Goal: Task Accomplishment & Management: Manage account settings

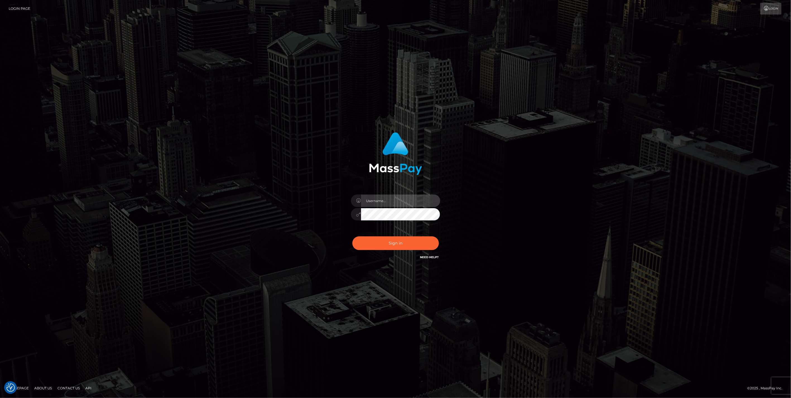
type input "jlo"
click at [395, 243] on button "Sign in" at bounding box center [395, 243] width 86 height 14
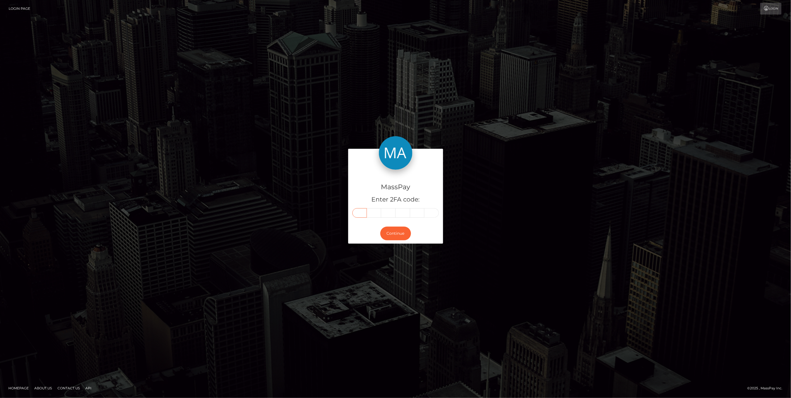
paste input "1"
type input "1"
type input "3"
type input "2"
type input "6"
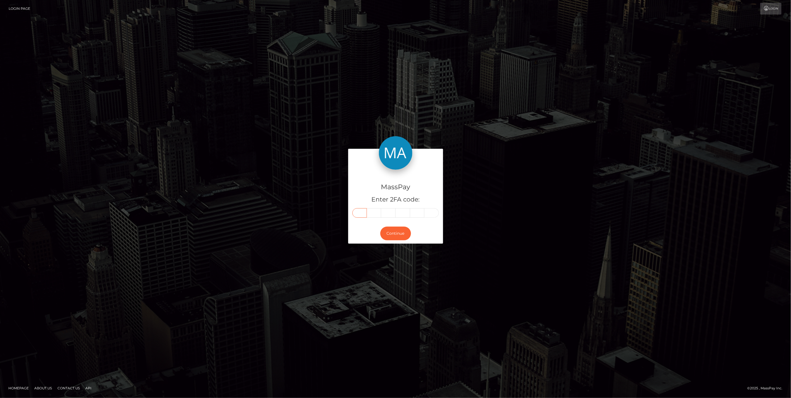
type input "0"
type input "2"
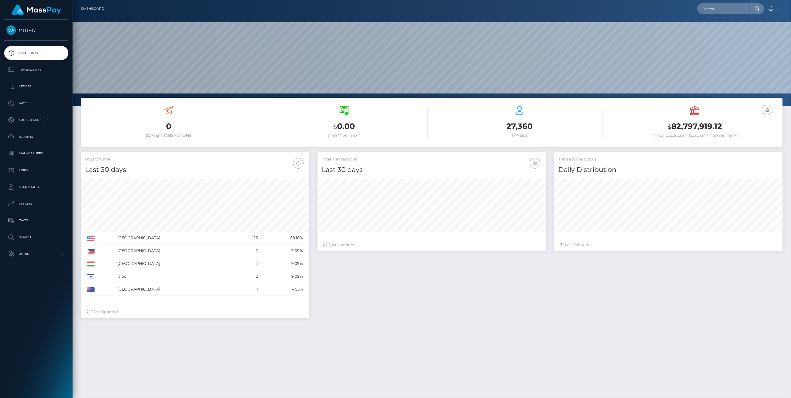
scroll to position [99, 228]
click at [703, 11] on input "text" at bounding box center [723, 8] width 52 height 11
paste input "63e03294-77ef-11f0-9703-0266f44cc279"
type input "63e03294-77ef-11f0-9703-0266f44cc279"
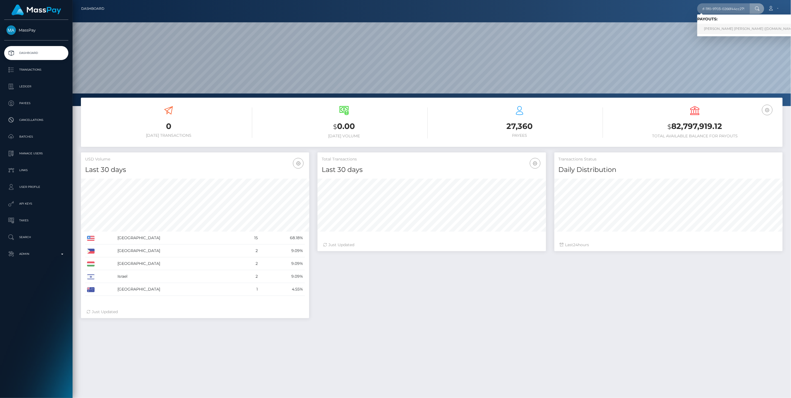
click at [718, 28] on link "GEOFFREY DANIEL MICHEL SARA (Unlockt.me - )" at bounding box center [751, 29] width 108 height 10
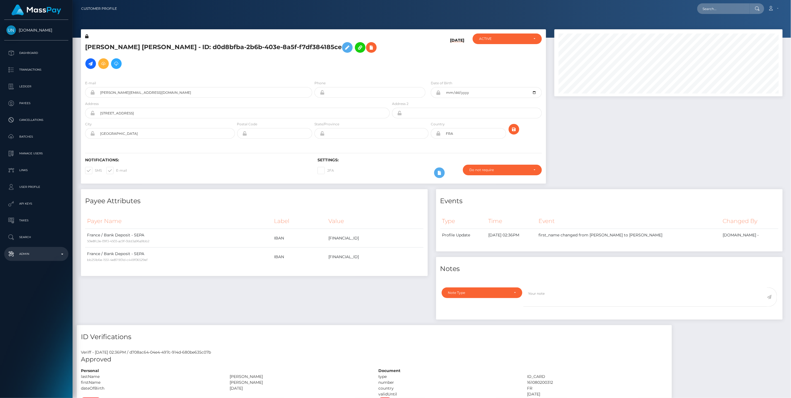
click at [60, 253] on p "Admin" at bounding box center [36, 254] width 60 height 8
click at [49, 285] on span "Balance Adjustments" at bounding box center [36, 286] width 60 height 6
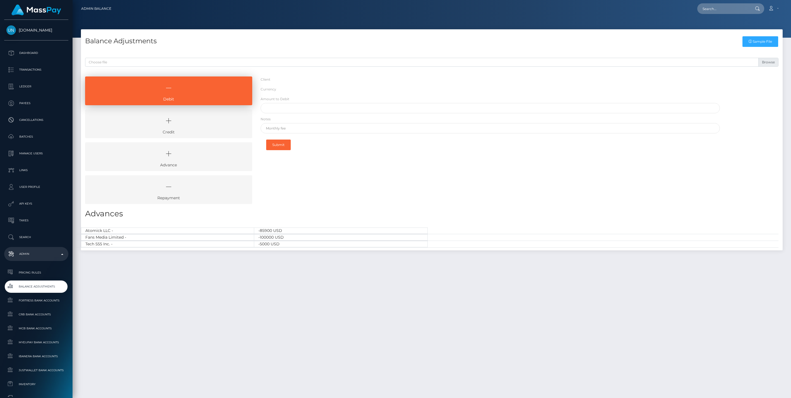
select select "USD"
select select
select select "USD"
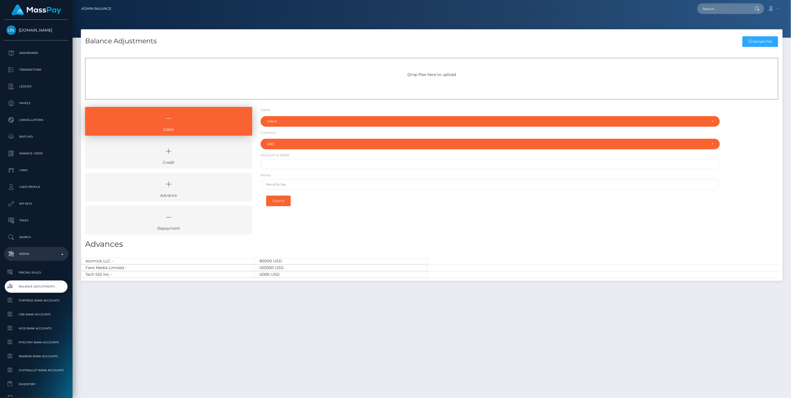
type input "$"
click at [199, 154] on icon at bounding box center [168, 151] width 154 height 17
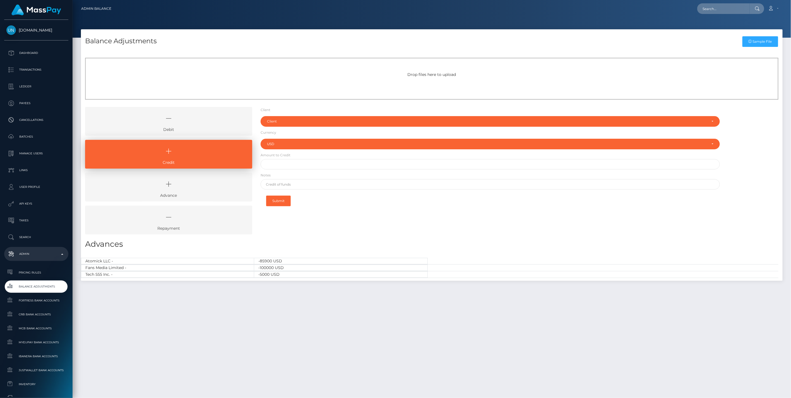
click at [190, 122] on icon at bounding box center [168, 118] width 154 height 17
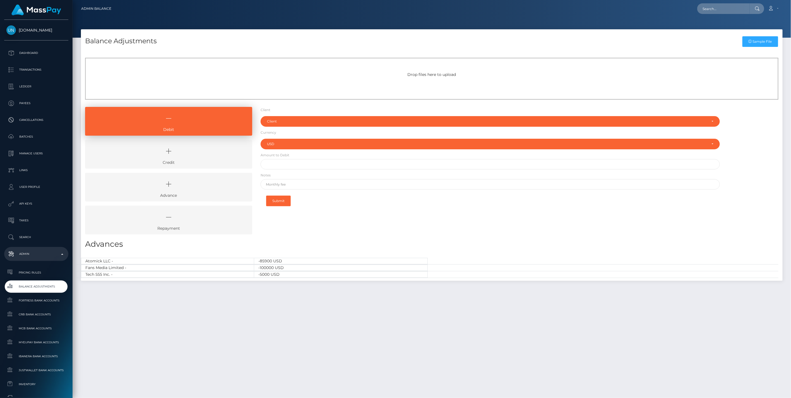
click at [204, 158] on icon at bounding box center [168, 151] width 154 height 17
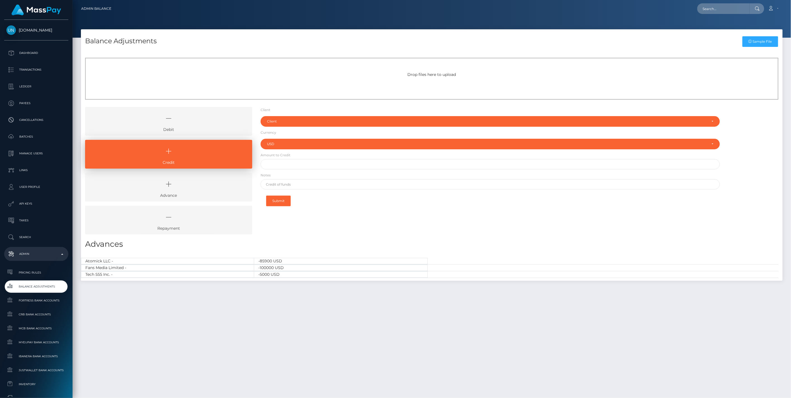
click at [180, 121] on icon at bounding box center [168, 118] width 154 height 17
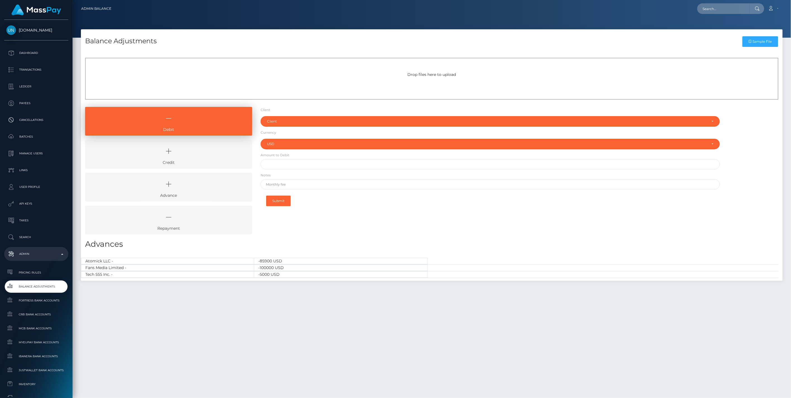
click at [196, 152] on icon at bounding box center [168, 151] width 154 height 17
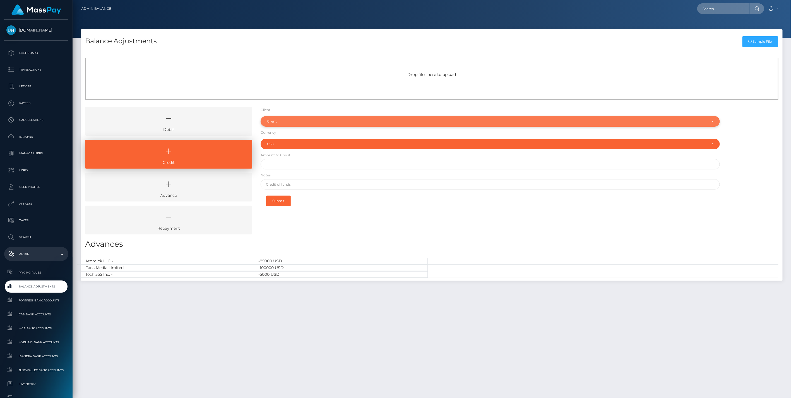
click at [301, 124] on div "Client" at bounding box center [489, 121] width 459 height 11
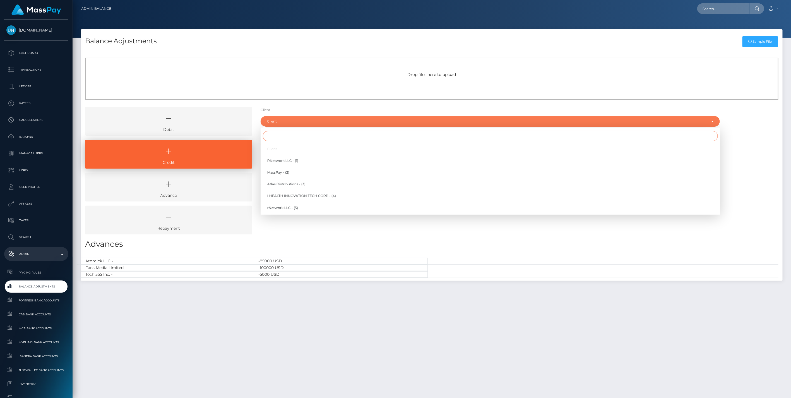
click at [285, 135] on input "Search" at bounding box center [490, 136] width 455 height 10
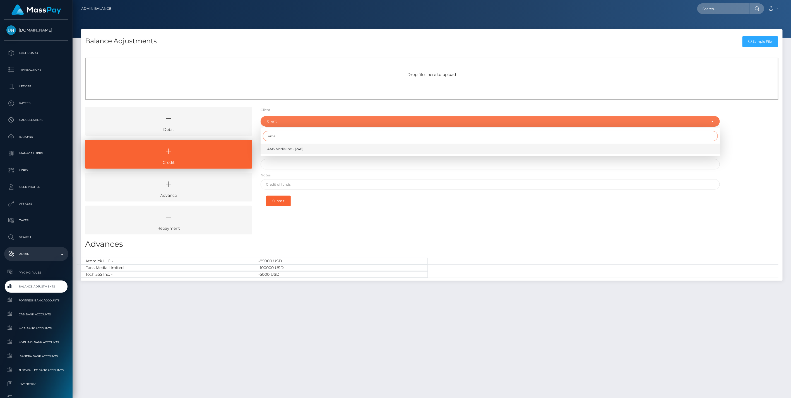
type input "ams"
click at [275, 150] on span "AMS Media Inc - (248)" at bounding box center [285, 148] width 36 height 5
select select "248"
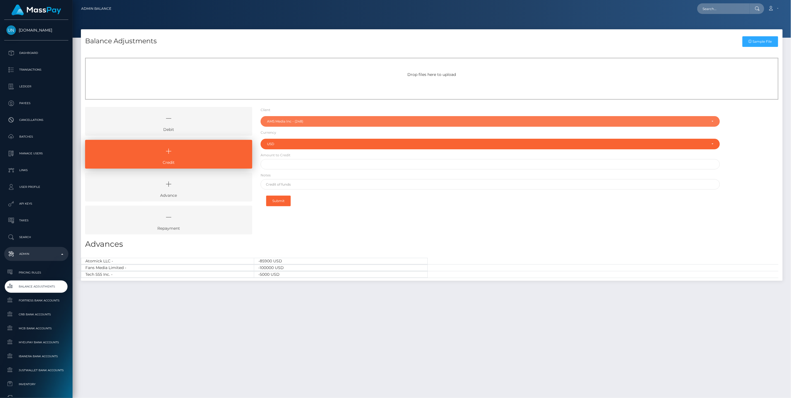
type input "$"
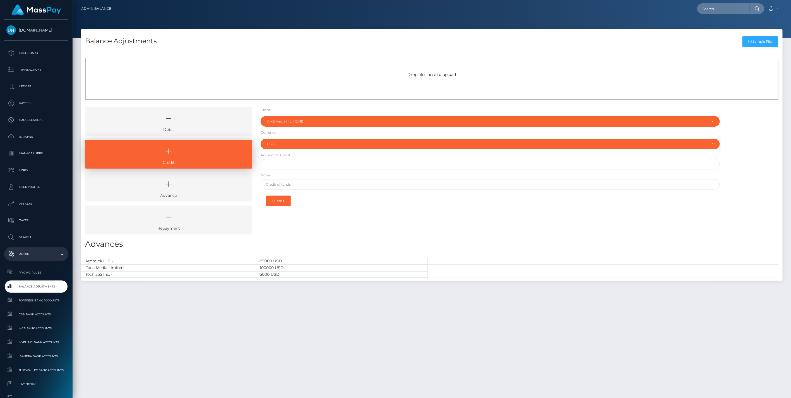
type input "$"
click at [274, 162] on input "$" at bounding box center [489, 164] width 459 height 10
paste input "51,684.59"
type input "$51,684.59"
click at [294, 183] on input "text" at bounding box center [489, 184] width 459 height 10
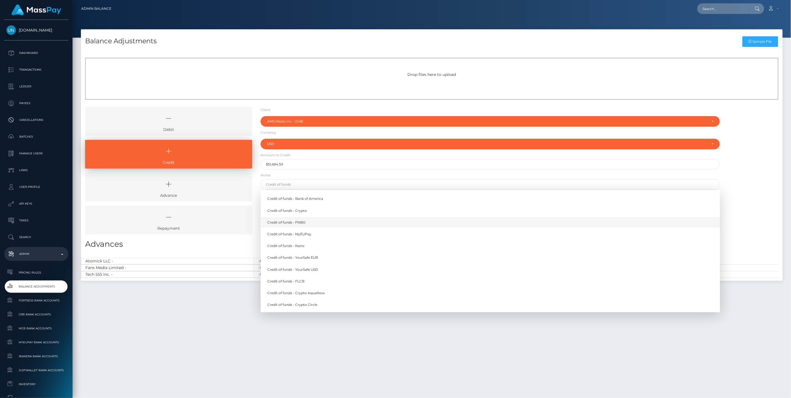
click at [298, 221] on link "Credit of funds - FNBO" at bounding box center [489, 222] width 459 height 10
type input "Credit of funds - FNBO"
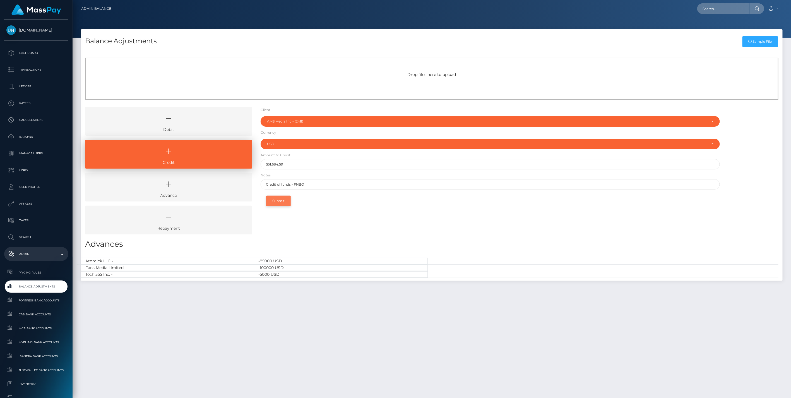
click at [277, 200] on button "Submit" at bounding box center [278, 200] width 25 height 11
type input "51684.59"
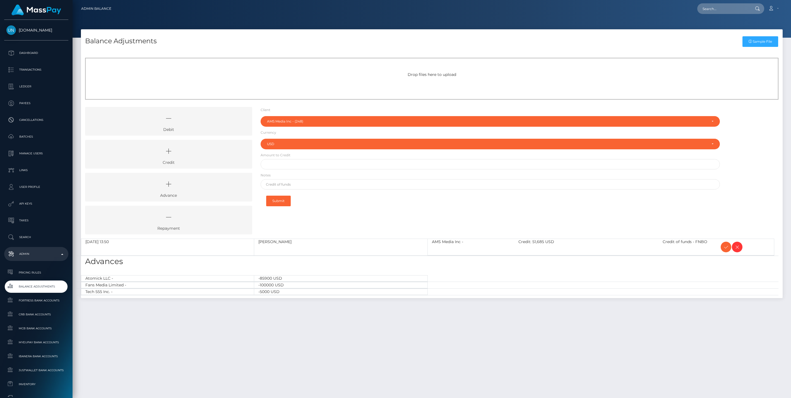
select select "248"
select select "USD"
click at [725, 245] on icon at bounding box center [725, 246] width 7 height 7
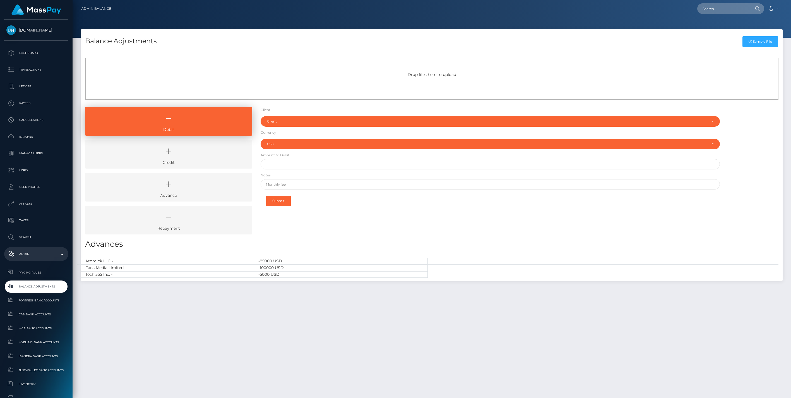
select select "USD"
click at [180, 158] on icon at bounding box center [168, 151] width 154 height 17
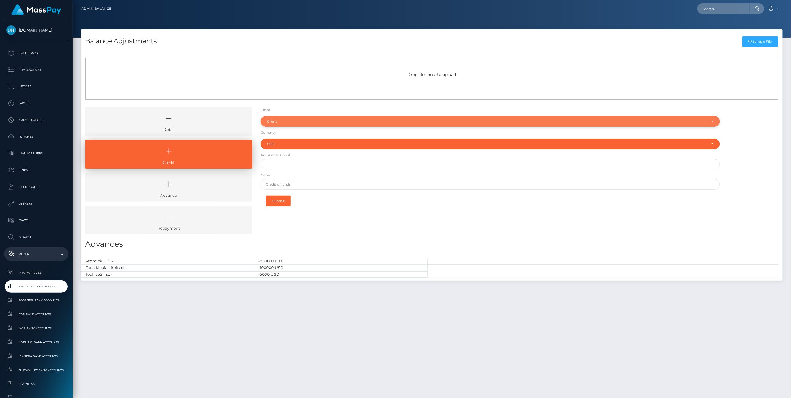
click at [278, 125] on div "Client" at bounding box center [489, 121] width 459 height 11
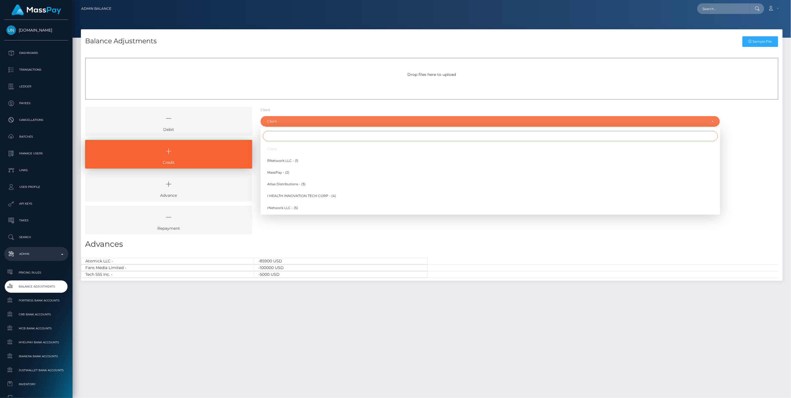
click at [274, 138] on input "Search" at bounding box center [490, 136] width 455 height 10
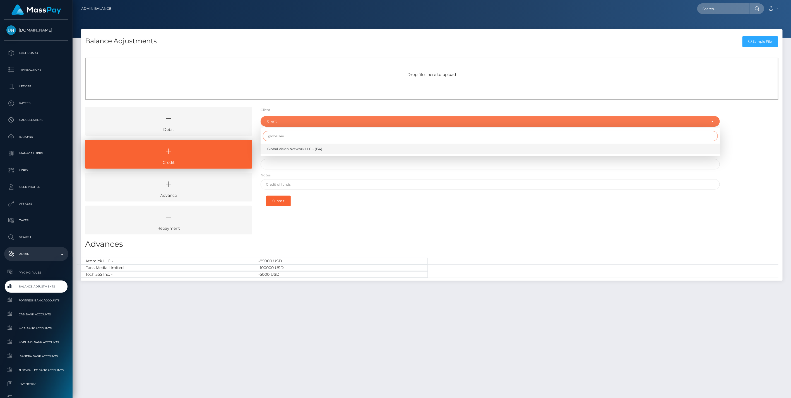
type input "global vis"
click at [286, 149] on span "Global Vision Network LLC - (134)" at bounding box center [294, 148] width 55 height 5
select select "134"
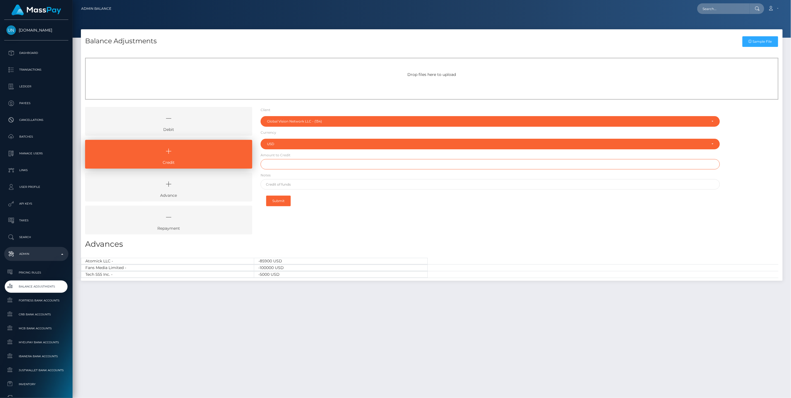
click at [294, 165] on input "text" at bounding box center [489, 164] width 459 height 10
paste input "2,505.90"
type input "$2,505.90"
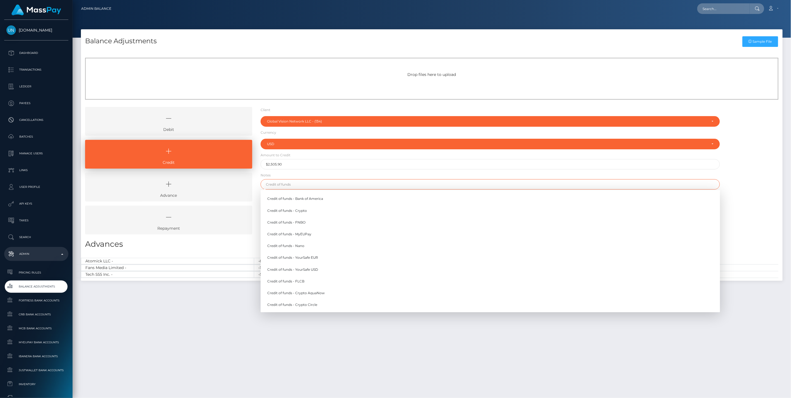
click at [288, 184] on input "text" at bounding box center [489, 184] width 459 height 10
click at [293, 221] on link "Credit of funds - FNBO" at bounding box center [489, 222] width 459 height 10
type input "Credit of funds - FNBO"
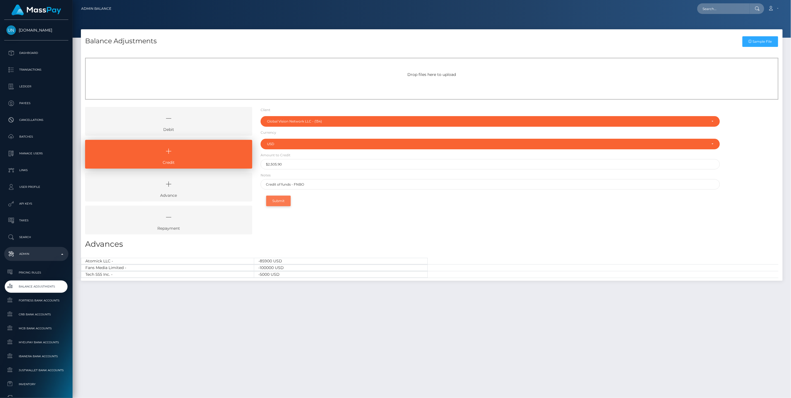
click at [280, 200] on button "Submit" at bounding box center [278, 200] width 25 height 11
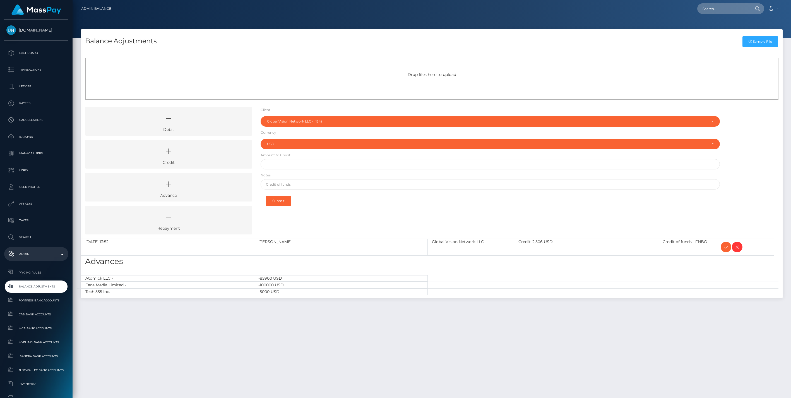
select select "134"
select select "USD"
drag, startPoint x: 204, startPoint y: 159, endPoint x: 212, endPoint y: 154, distance: 9.5
click at [204, 159] on icon at bounding box center [168, 151] width 154 height 17
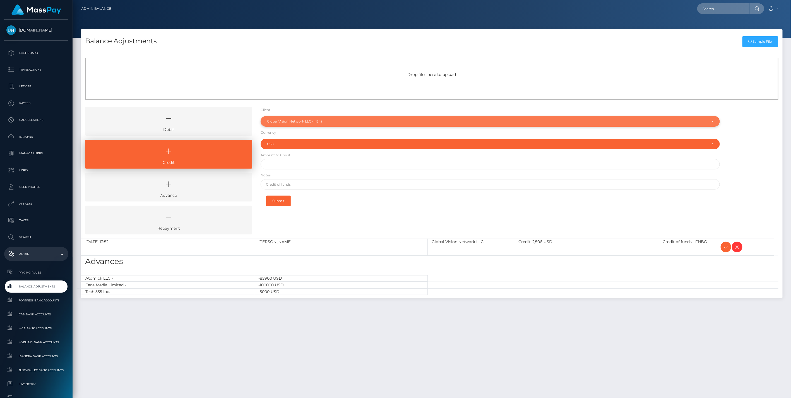
click at [291, 120] on div "Global Vision Network LLC - (134)" at bounding box center [487, 121] width 440 height 4
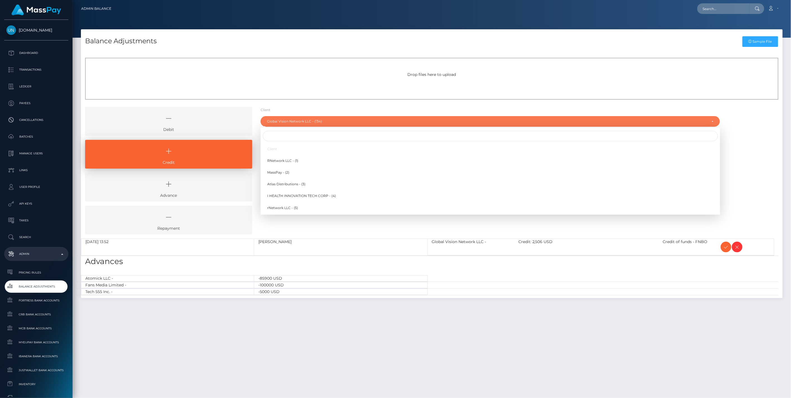
scroll to position [1269, 0]
click at [283, 137] on input "Search" at bounding box center [490, 136] width 455 height 10
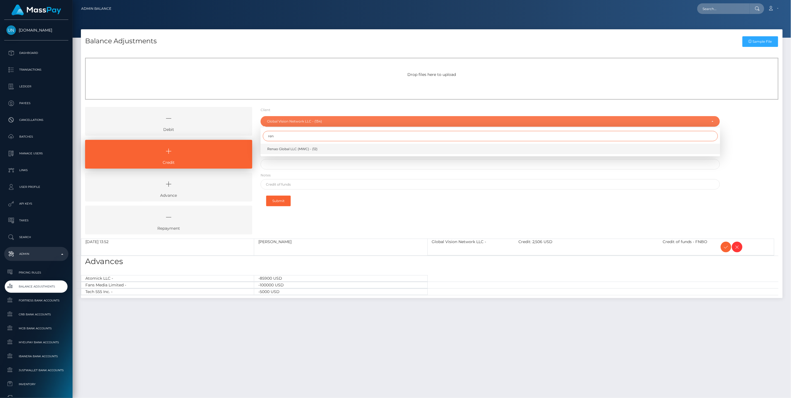
type input "ren"
click at [285, 149] on span "Renao Global LLC (MWC) - (12)" at bounding box center [292, 148] width 50 height 5
select select "12"
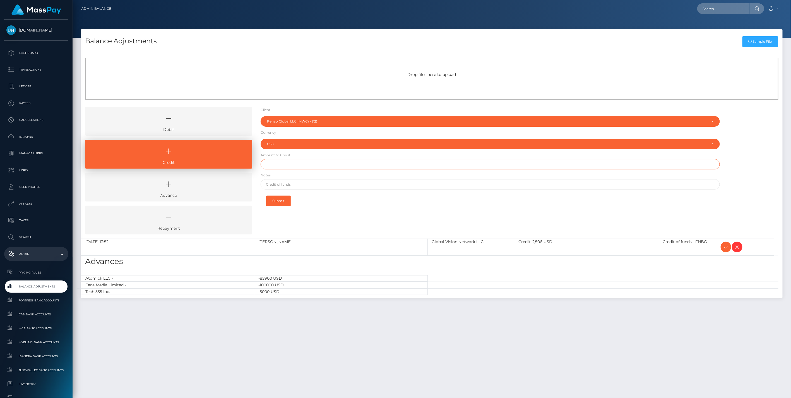
click at [278, 164] on input "text" at bounding box center [489, 164] width 459 height 10
type input "$700.00"
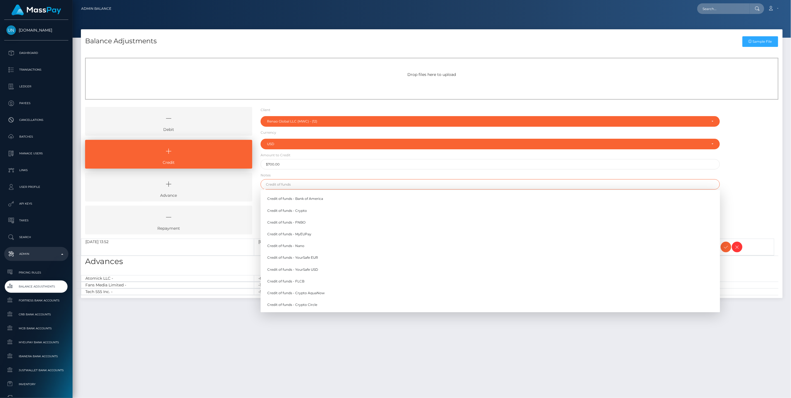
click at [283, 183] on input "text" at bounding box center [489, 184] width 459 height 10
click at [292, 224] on link "Credit of funds - FNBO" at bounding box center [489, 222] width 459 height 10
type input "Credit of funds - FNBO"
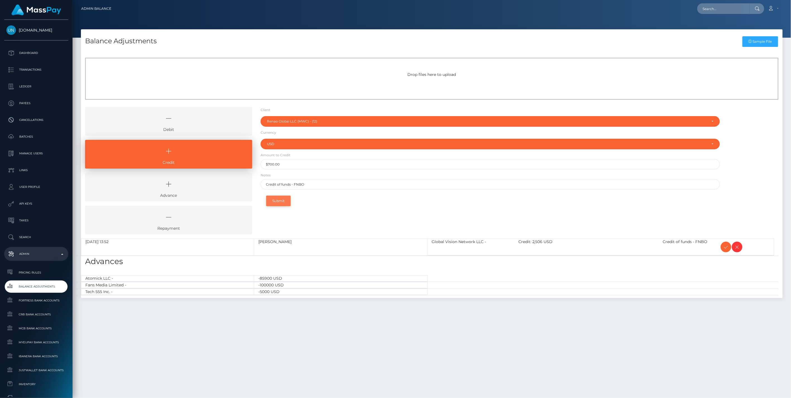
click at [277, 196] on button "Submit" at bounding box center [278, 200] width 25 height 11
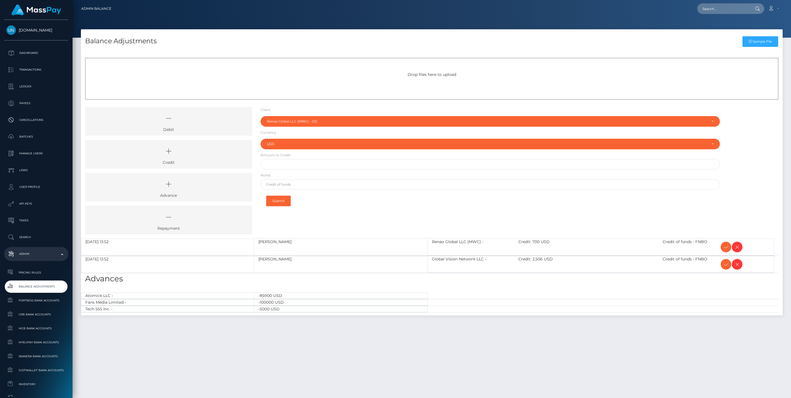
select select "12"
select select "USD"
click at [724, 247] on icon at bounding box center [725, 246] width 7 height 7
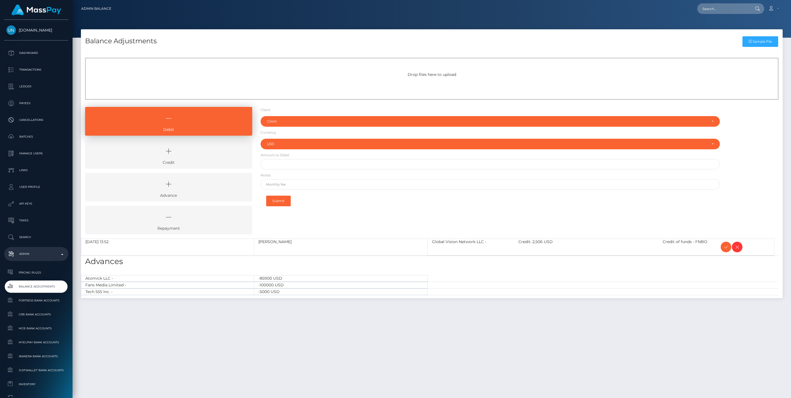
select select "USD"
click at [725, 247] on icon at bounding box center [725, 246] width 7 height 7
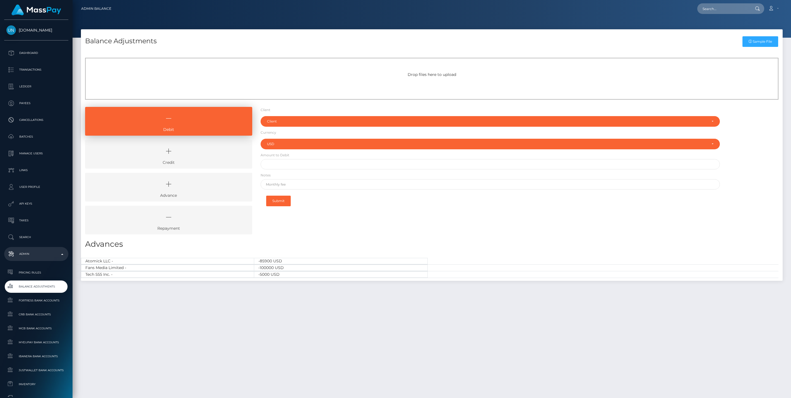
select select "USD"
click at [191, 156] on icon at bounding box center [168, 151] width 154 height 17
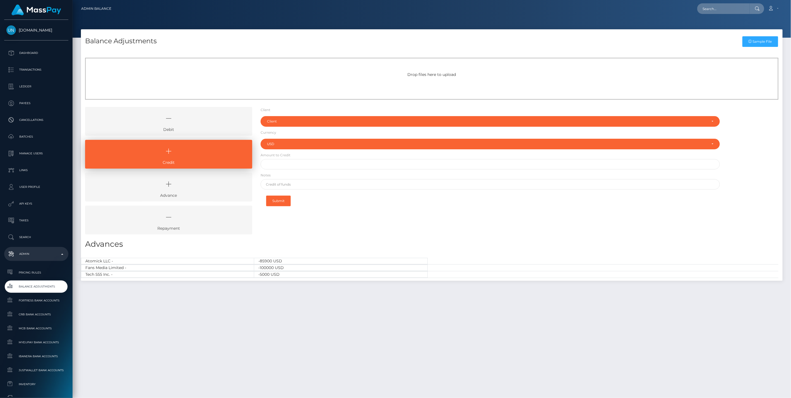
click at [195, 126] on icon at bounding box center [168, 118] width 154 height 17
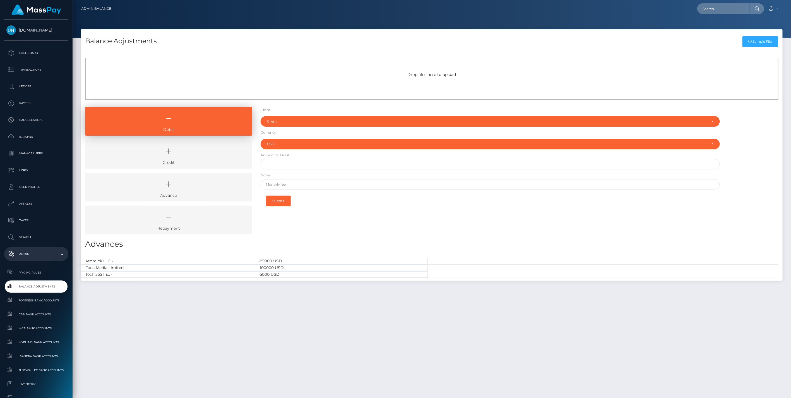
click at [196, 160] on link "Credit" at bounding box center [168, 154] width 167 height 29
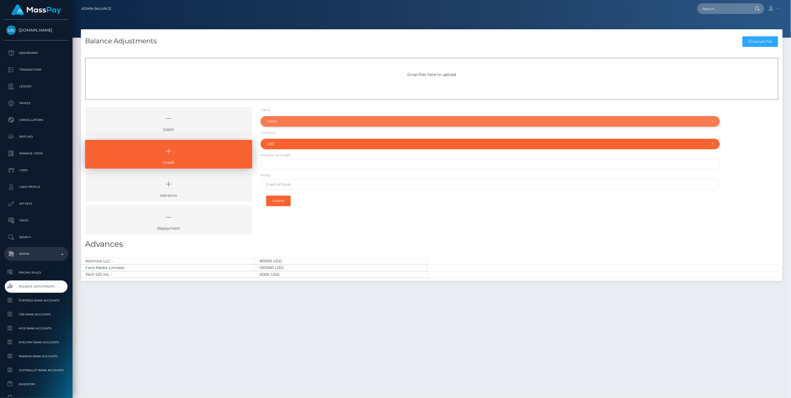
click at [286, 120] on div "Client" at bounding box center [487, 121] width 440 height 4
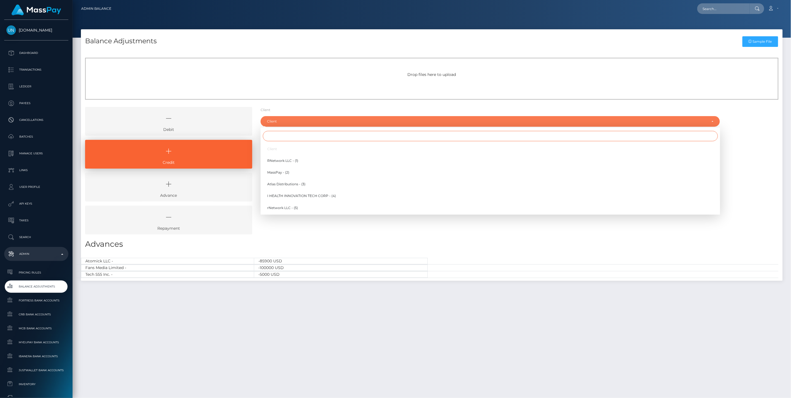
click at [278, 138] on input "Search" at bounding box center [490, 136] width 455 height 10
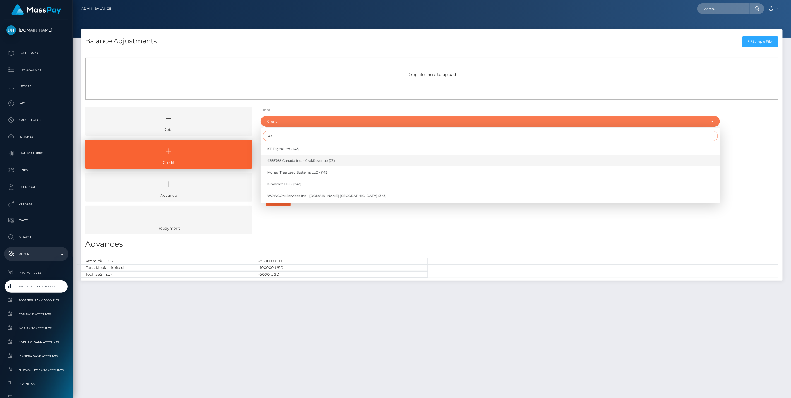
type input "43"
click at [289, 161] on span "4355768 Canada Inc. - CrakRevenue (73)" at bounding box center [300, 160] width 67 height 5
select select "73"
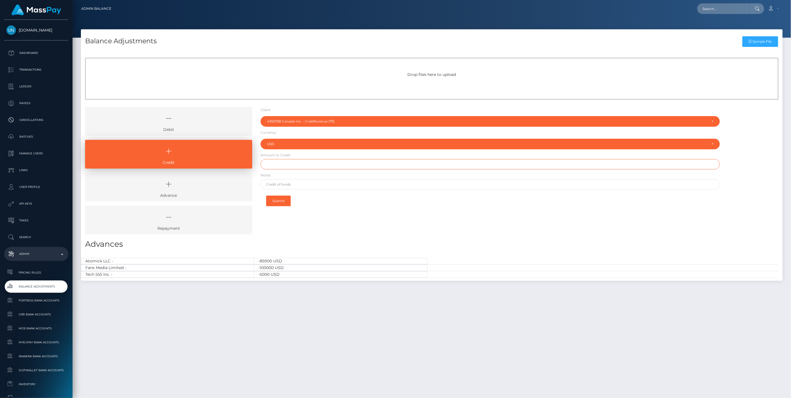
click at [284, 167] on input "text" at bounding box center [489, 164] width 459 height 10
type input "$20,000.00"
click at [296, 186] on input "text" at bounding box center [489, 184] width 459 height 10
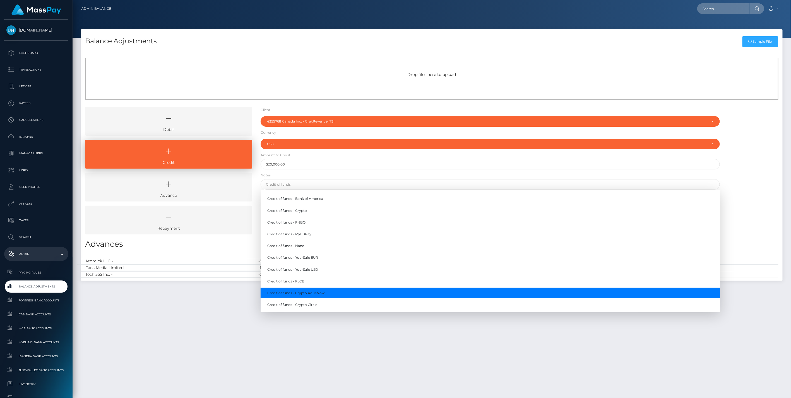
click at [316, 293] on link "Credit of funds - Crypto AquaNow" at bounding box center [489, 292] width 459 height 10
type input "Credit of funds - Crypto AquaNow"
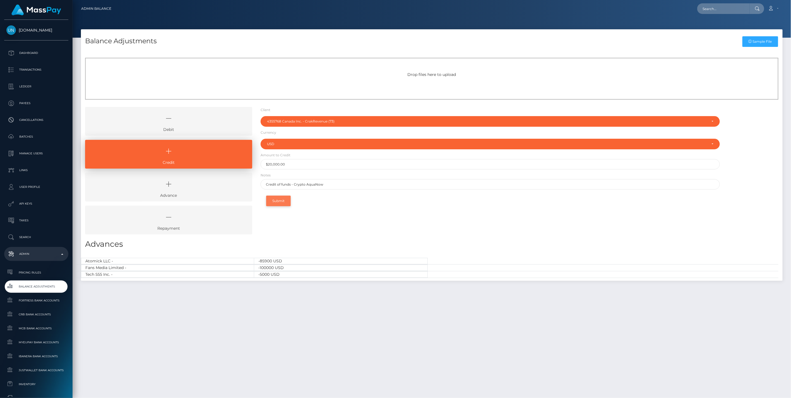
click at [280, 199] on button "Submit" at bounding box center [278, 200] width 25 height 11
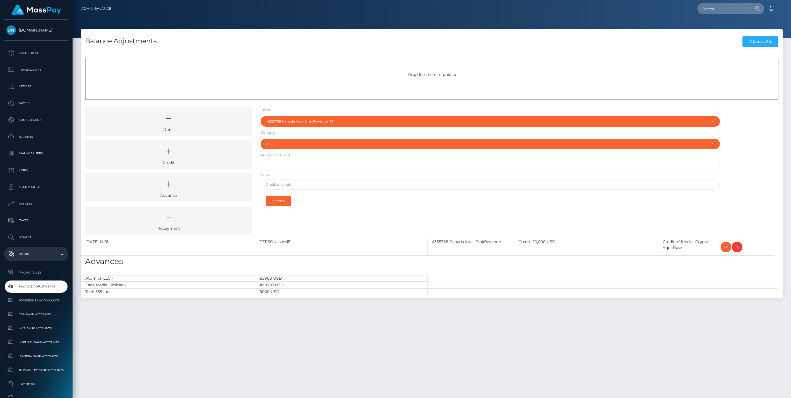
select select "73"
select select "USD"
click at [724, 248] on icon at bounding box center [725, 246] width 7 height 7
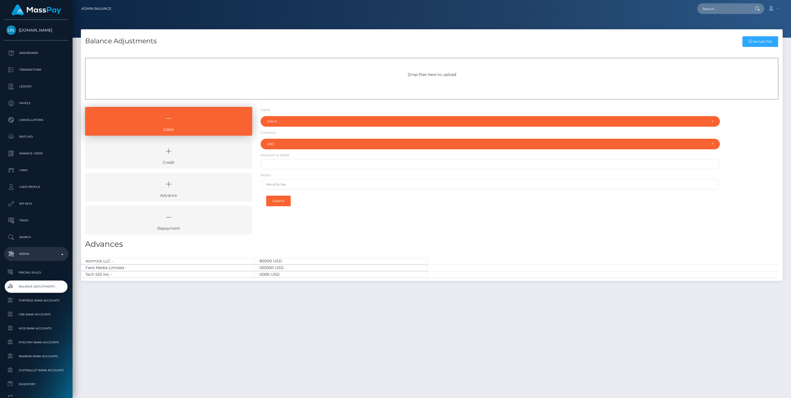
select select "USD"
click at [191, 157] on icon at bounding box center [168, 151] width 154 height 17
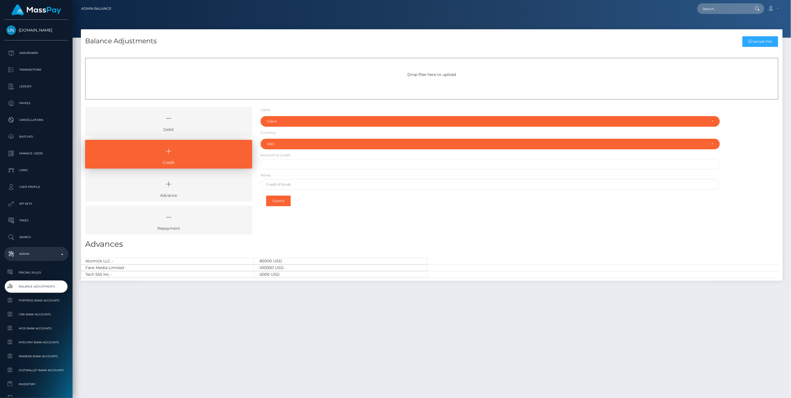
click at [198, 114] on icon at bounding box center [168, 118] width 154 height 17
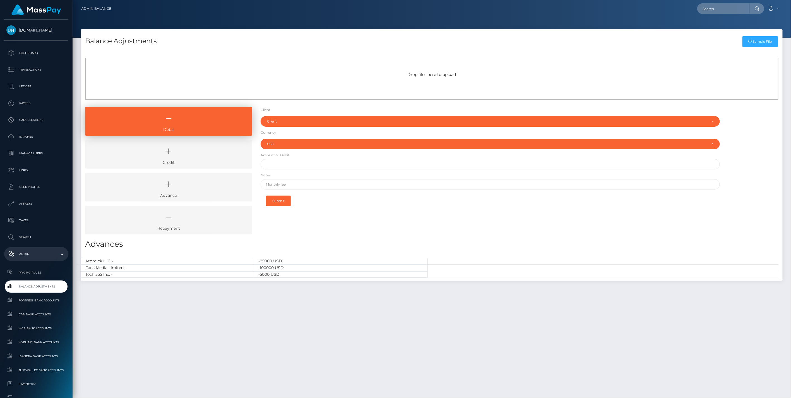
click at [201, 157] on icon at bounding box center [168, 151] width 154 height 17
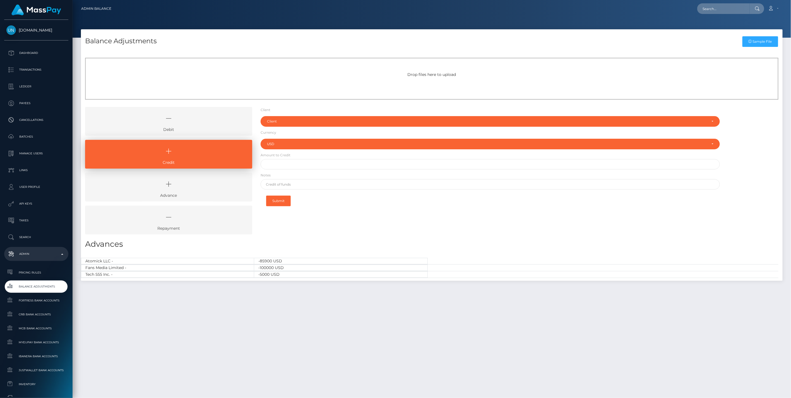
click at [199, 120] on icon at bounding box center [168, 118] width 154 height 17
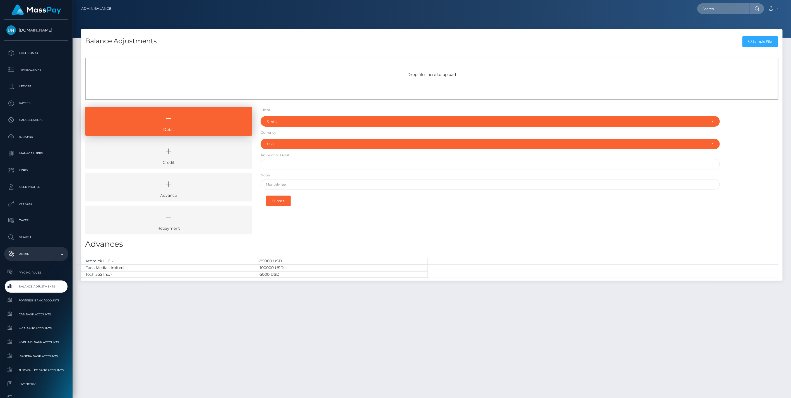
click at [197, 154] on icon at bounding box center [168, 151] width 154 height 17
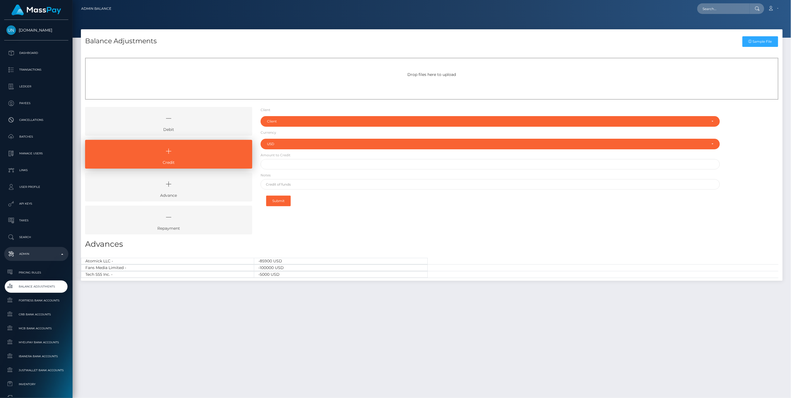
click at [204, 120] on icon at bounding box center [168, 118] width 154 height 17
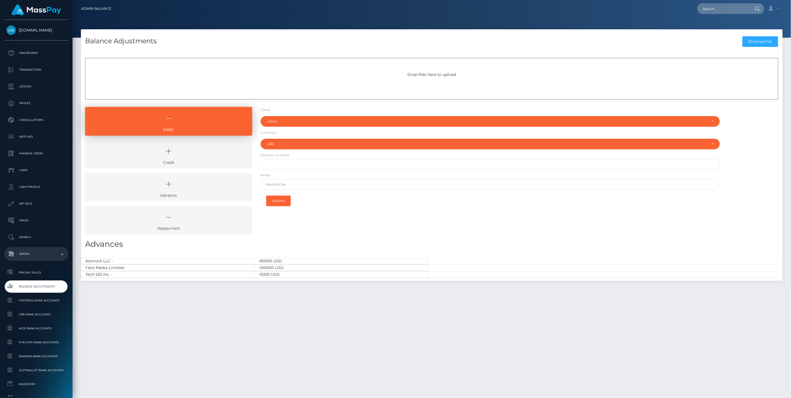
click at [186, 154] on icon at bounding box center [168, 151] width 154 height 17
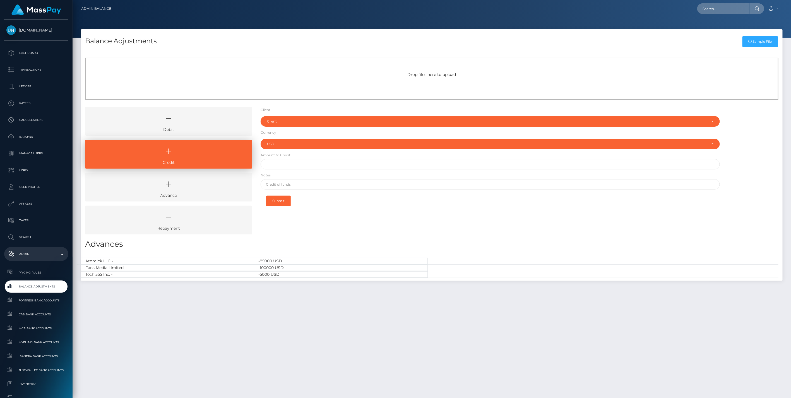
click at [209, 124] on icon at bounding box center [168, 118] width 154 height 17
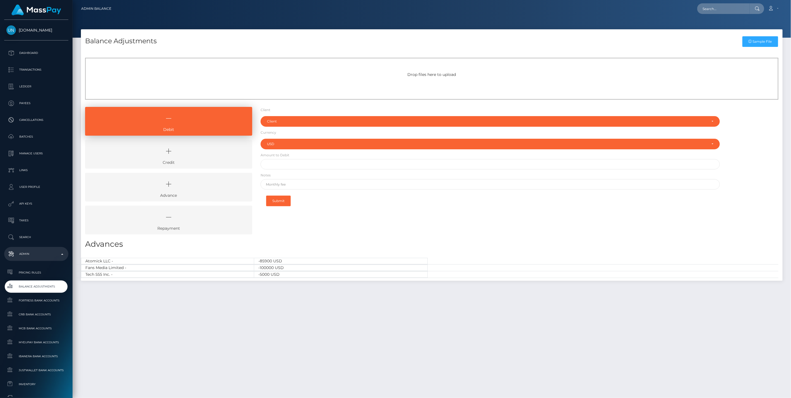
click at [193, 158] on icon at bounding box center [168, 151] width 154 height 17
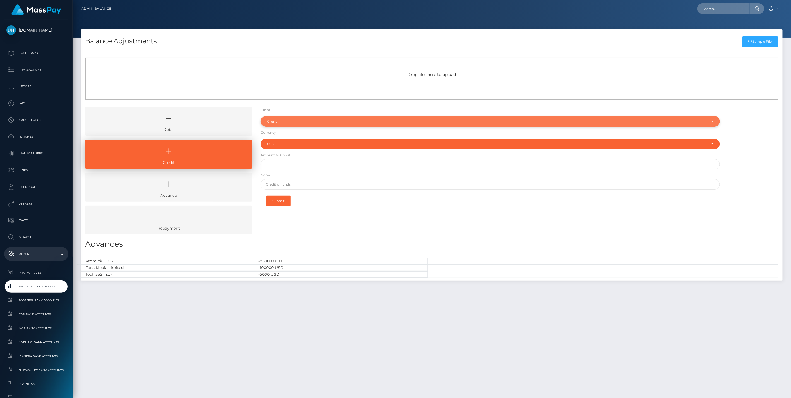
click at [276, 123] on div "Client" at bounding box center [487, 121] width 440 height 4
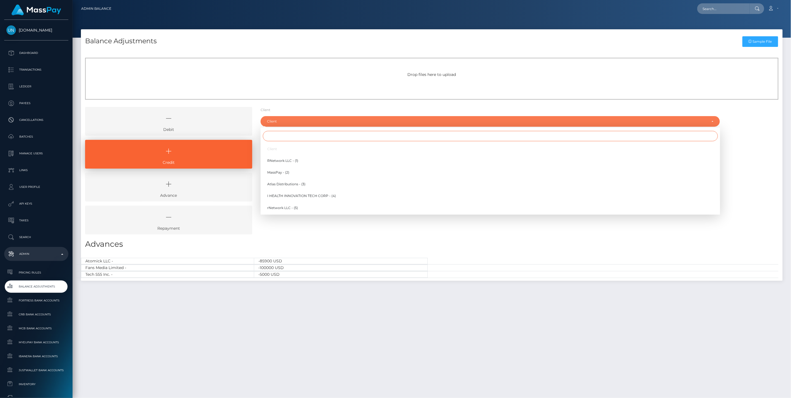
click at [288, 137] on input "Search" at bounding box center [490, 136] width 455 height 10
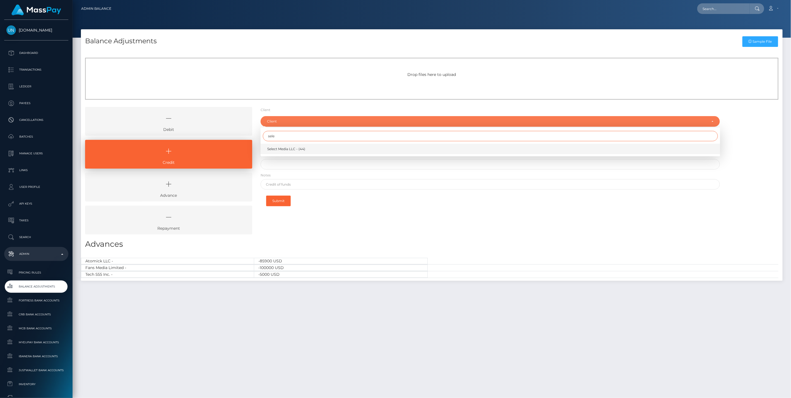
type input "sele"
click at [282, 150] on span "Select Media LLC - (44)" at bounding box center [286, 148] width 38 height 5
select select "44"
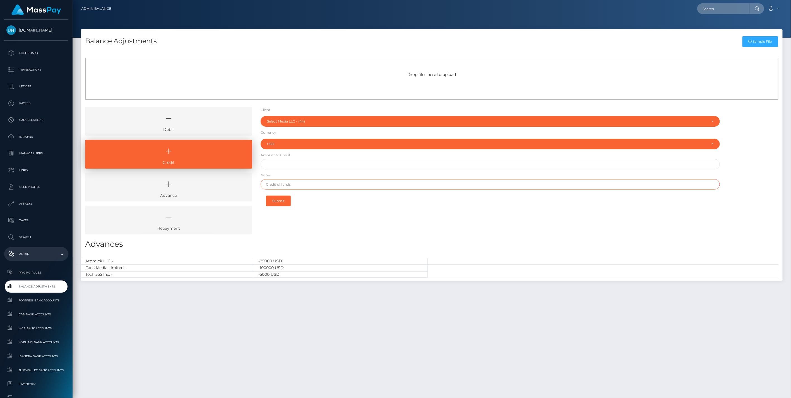
click at [298, 189] on input "text" at bounding box center [489, 184] width 459 height 10
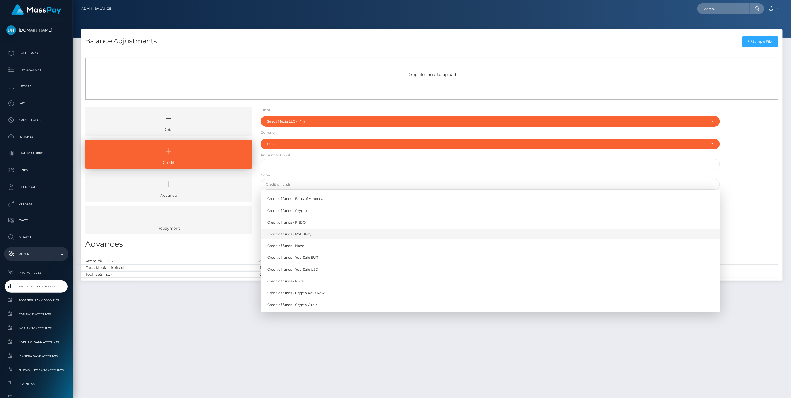
click at [308, 233] on link "Credit of funds - MyEUPay" at bounding box center [489, 234] width 459 height 10
type input "Credit of funds - MyEUPay"
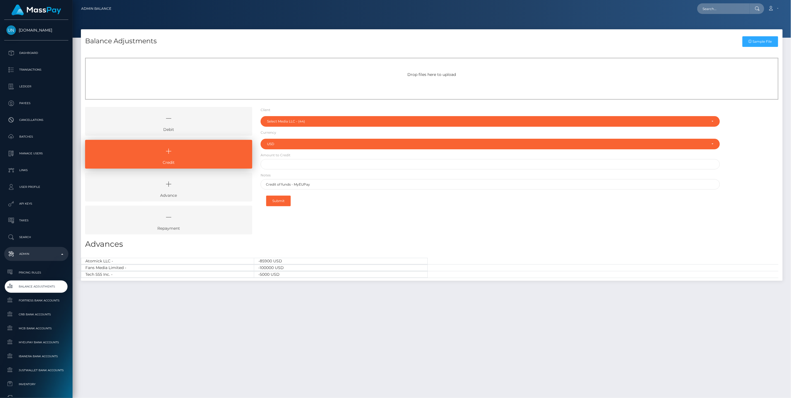
click at [394, 236] on div "Client Client RNetwork LLC - (1) MassPay - (2) Atlas Distributions - (3) I HEAL…" at bounding box center [490, 173] width 468 height 132
click at [193, 117] on icon at bounding box center [168, 118] width 154 height 17
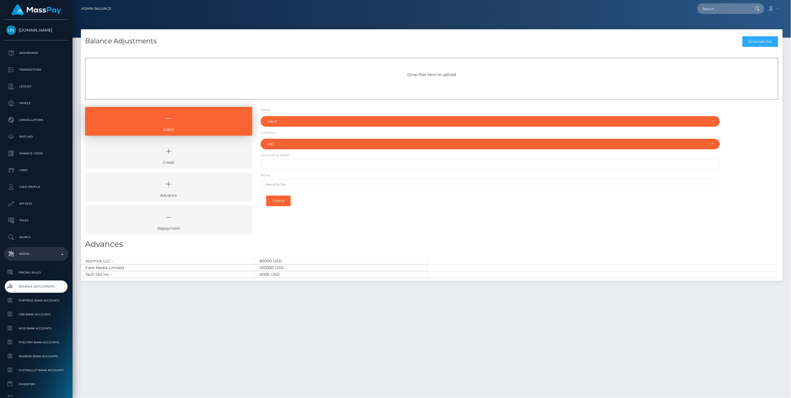
click at [198, 155] on icon at bounding box center [168, 151] width 154 height 17
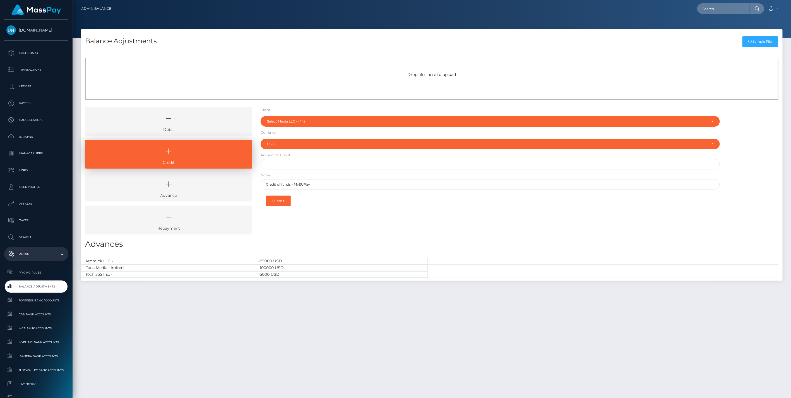
click at [197, 118] on icon at bounding box center [168, 118] width 154 height 17
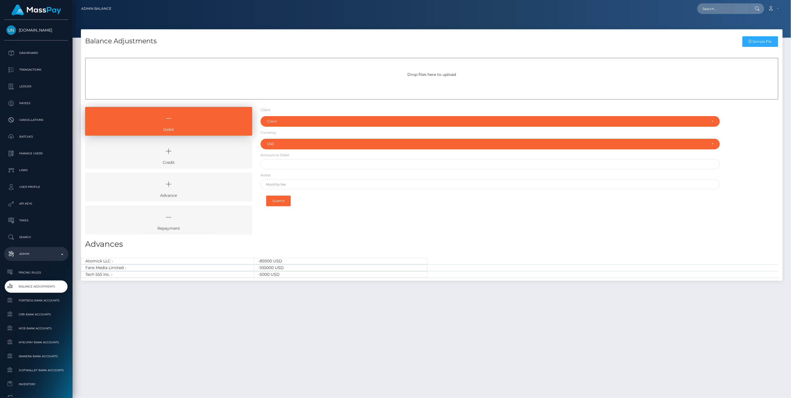
click at [193, 155] on icon at bounding box center [168, 151] width 154 height 17
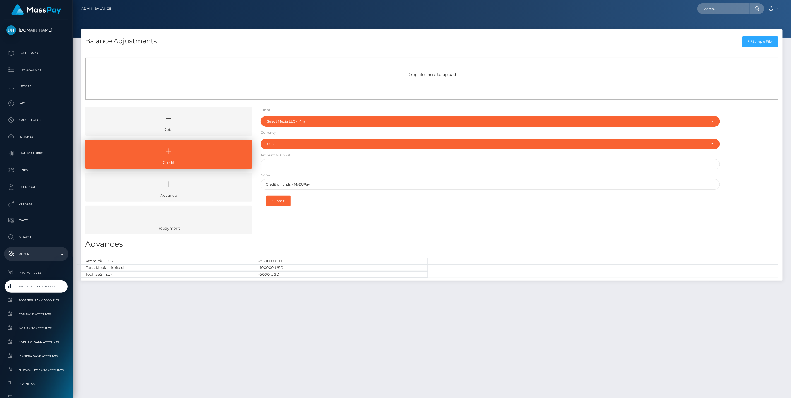
click at [221, 124] on icon at bounding box center [168, 118] width 154 height 17
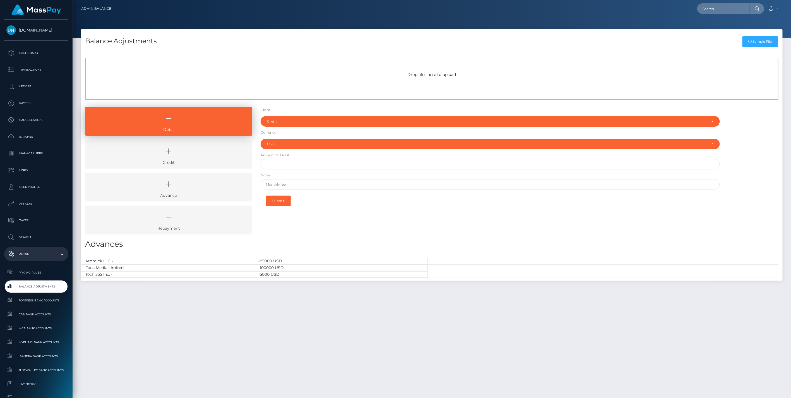
drag, startPoint x: 219, startPoint y: 154, endPoint x: 218, endPoint y: 150, distance: 4.1
click at [219, 153] on icon at bounding box center [168, 151] width 154 height 17
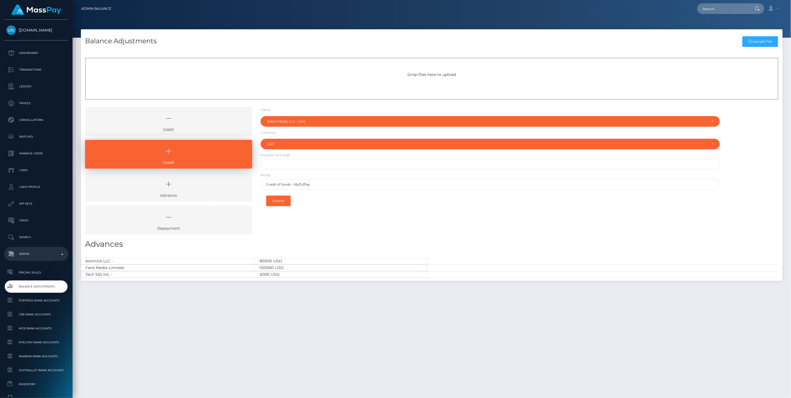
click at [199, 118] on icon at bounding box center [168, 118] width 154 height 17
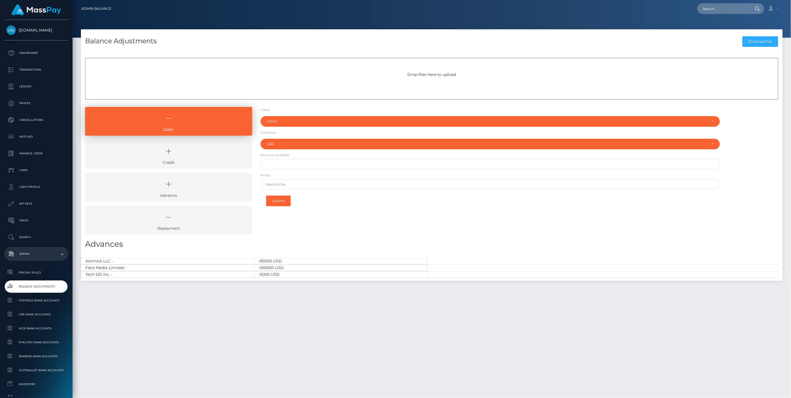
click at [201, 155] on icon at bounding box center [168, 151] width 154 height 17
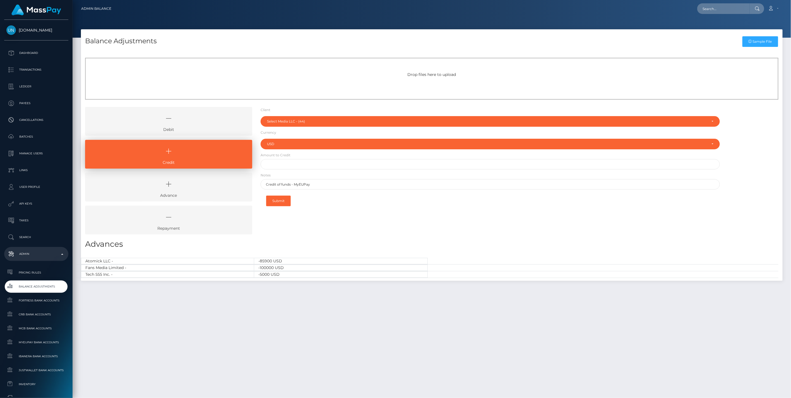
click at [204, 116] on icon at bounding box center [168, 118] width 154 height 17
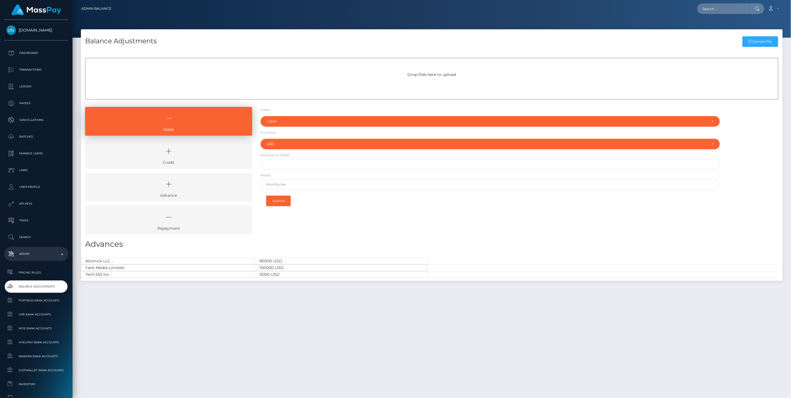
click at [198, 152] on icon at bounding box center [168, 151] width 154 height 17
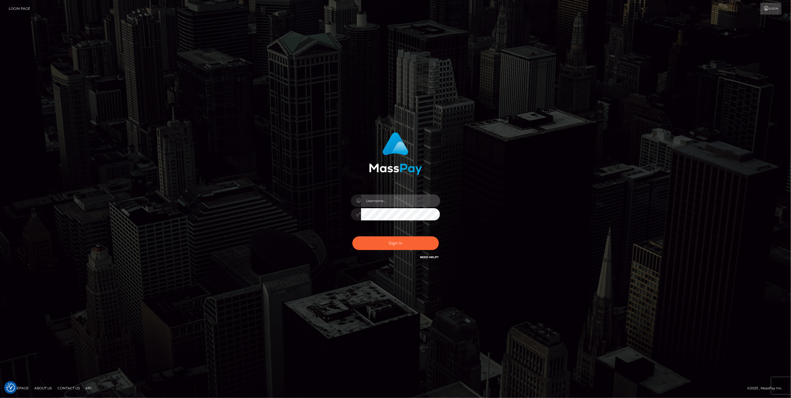
type input "jlo"
